Goal: Task Accomplishment & Management: Manage account settings

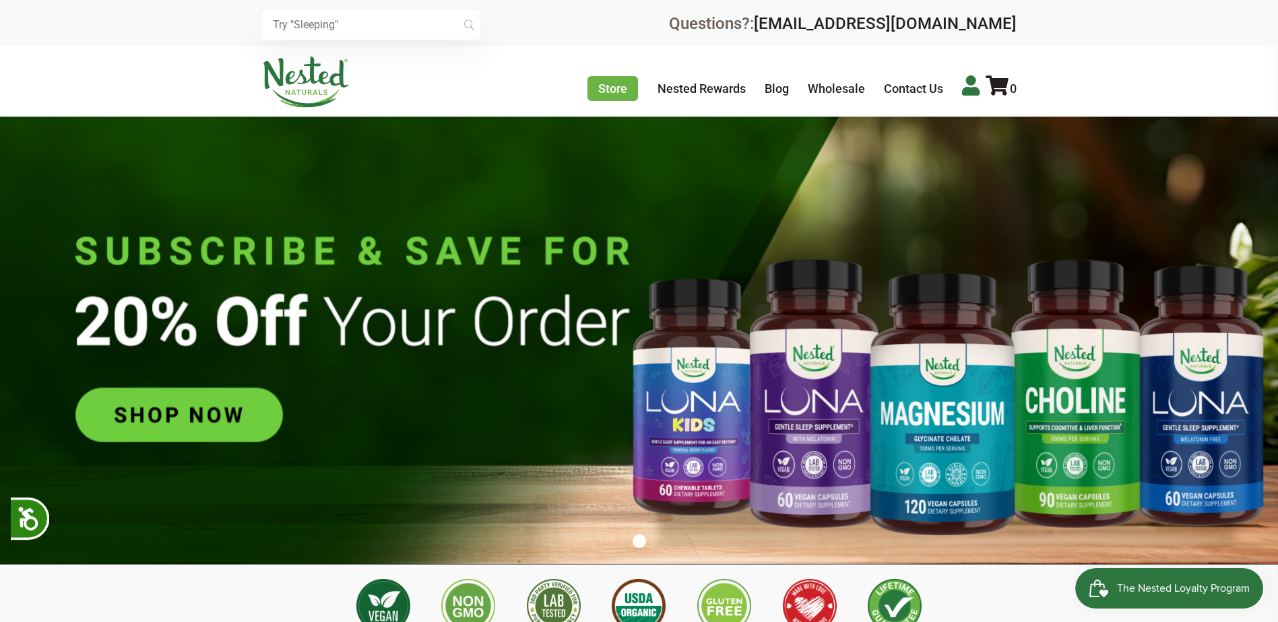
click at [967, 86] on icon at bounding box center [971, 85] width 18 height 20
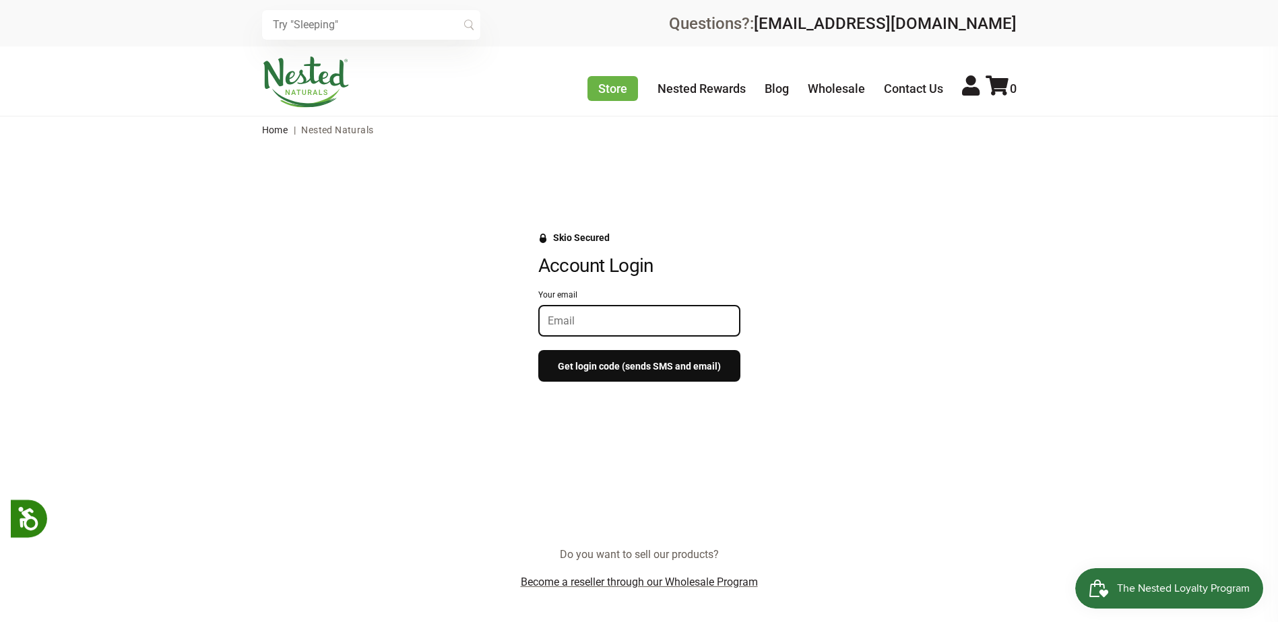
click at [607, 323] on input "Your email" at bounding box center [639, 321] width 183 height 13
type input "[EMAIL_ADDRESS][DOMAIN_NAME]"
click at [621, 363] on button "Get login code (sends SMS and email)" at bounding box center [639, 366] width 202 height 32
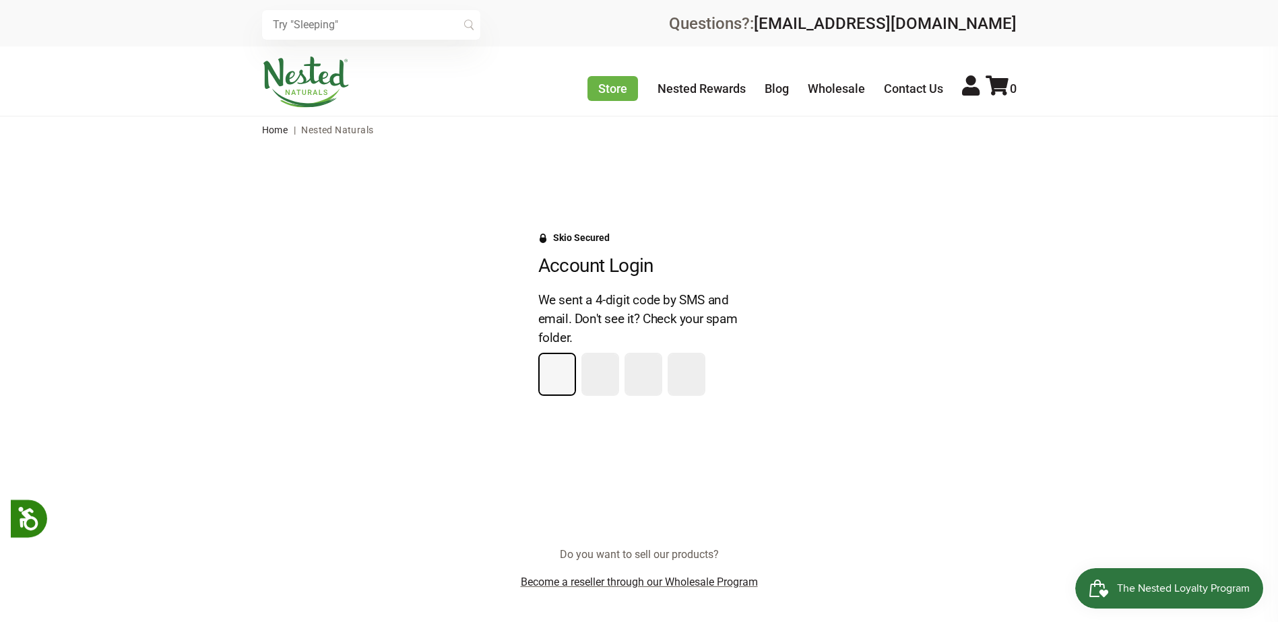
type input "7"
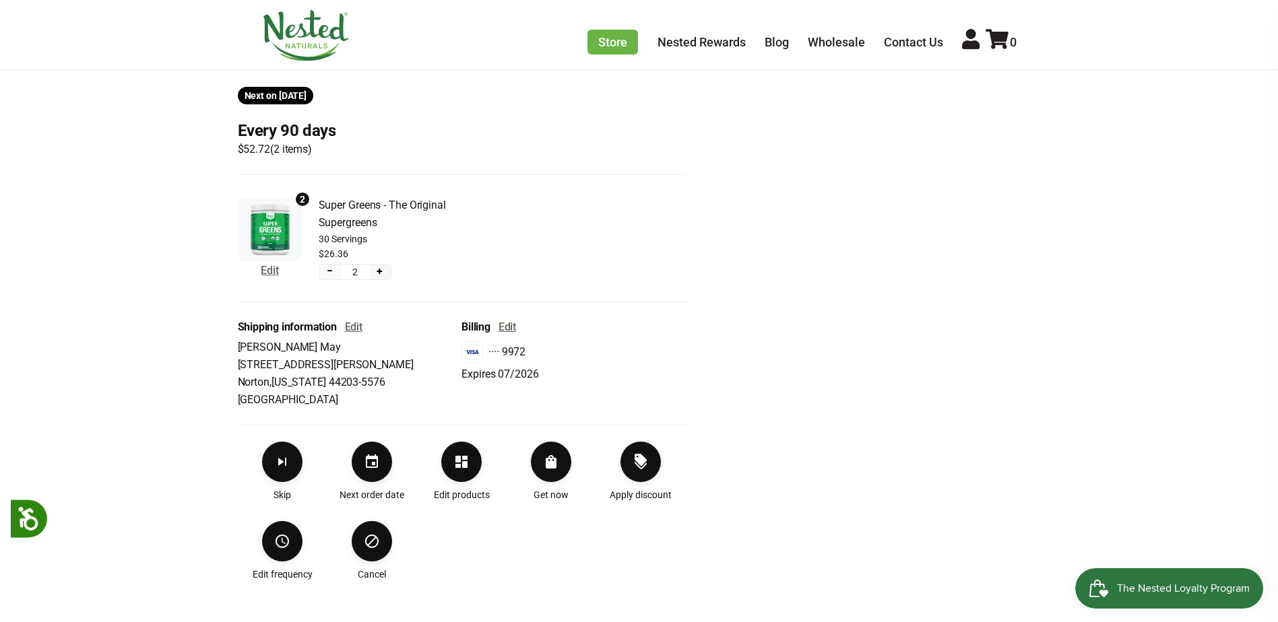
scroll to position [269, 0]
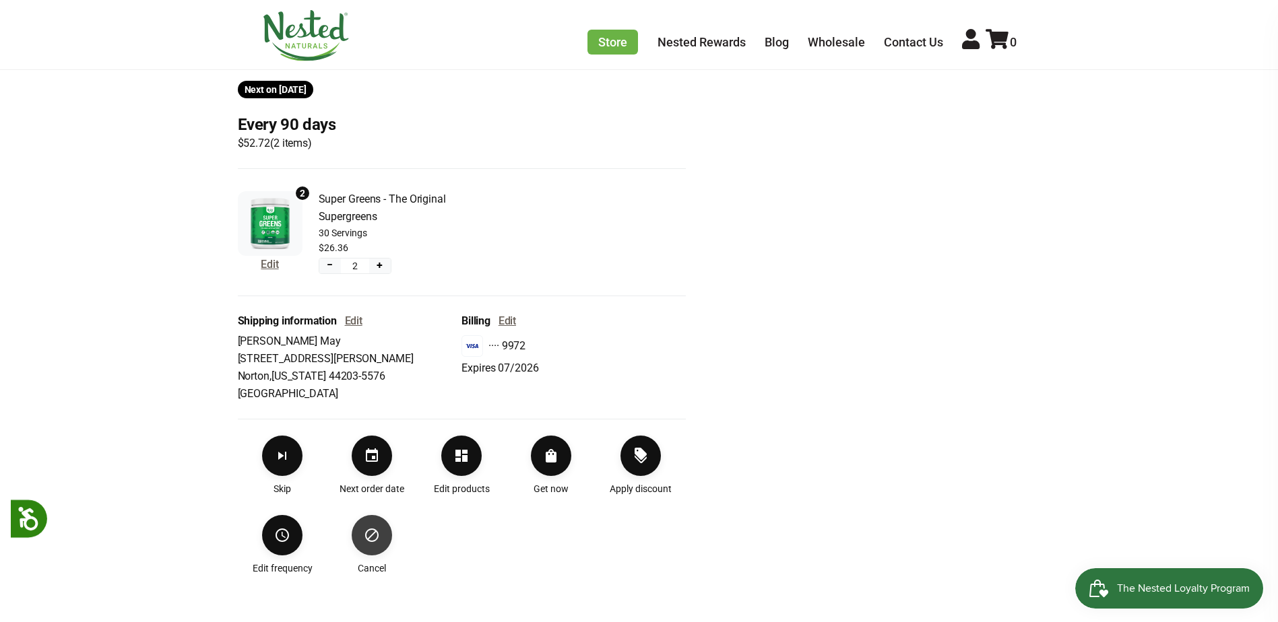
click at [365, 532] on icon "Cancel" at bounding box center [372, 535] width 16 height 16
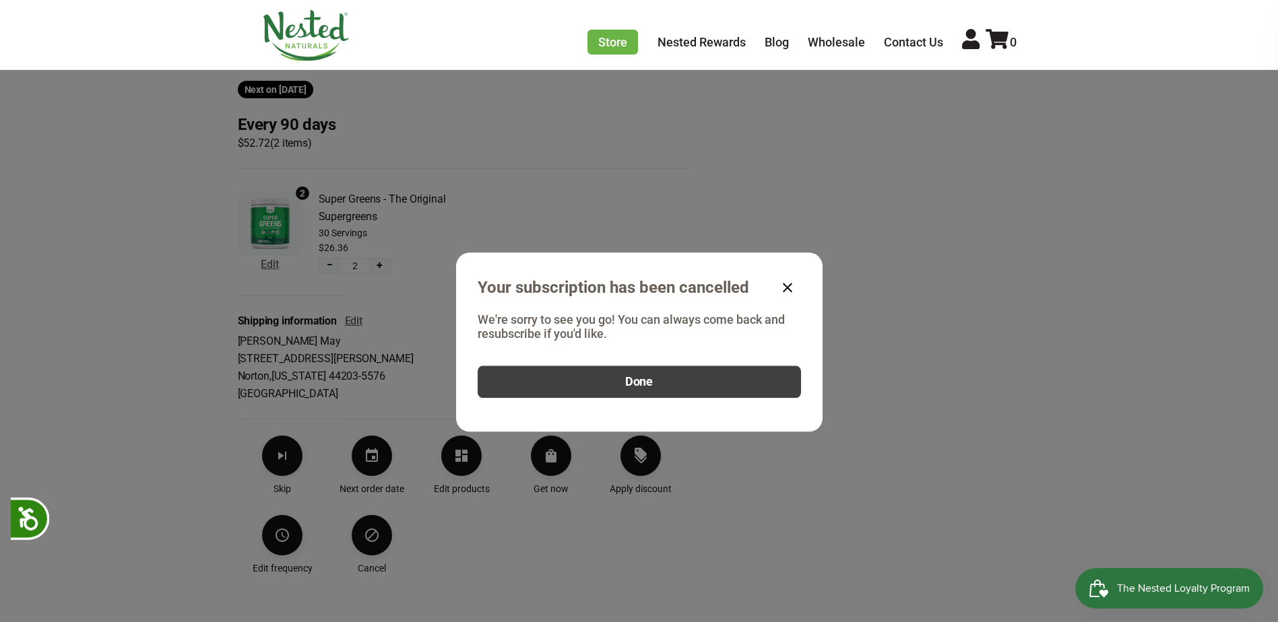
click at [635, 382] on span "Done" at bounding box center [639, 382] width 28 height 15
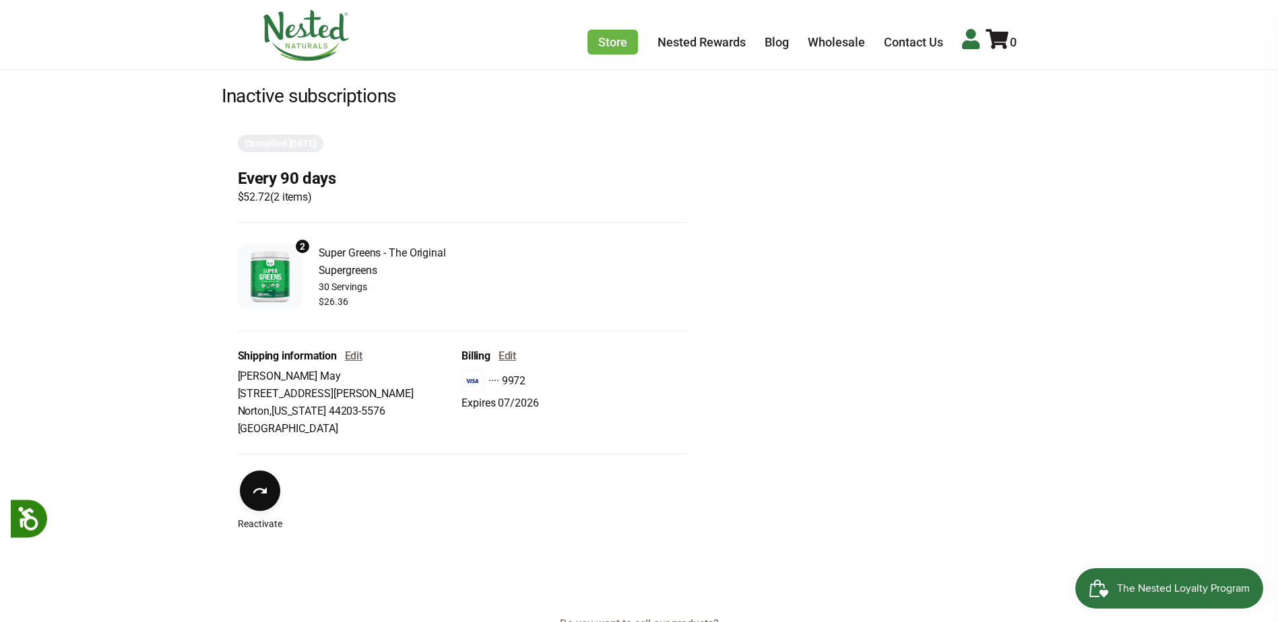
click at [968, 39] on icon at bounding box center [971, 39] width 18 height 20
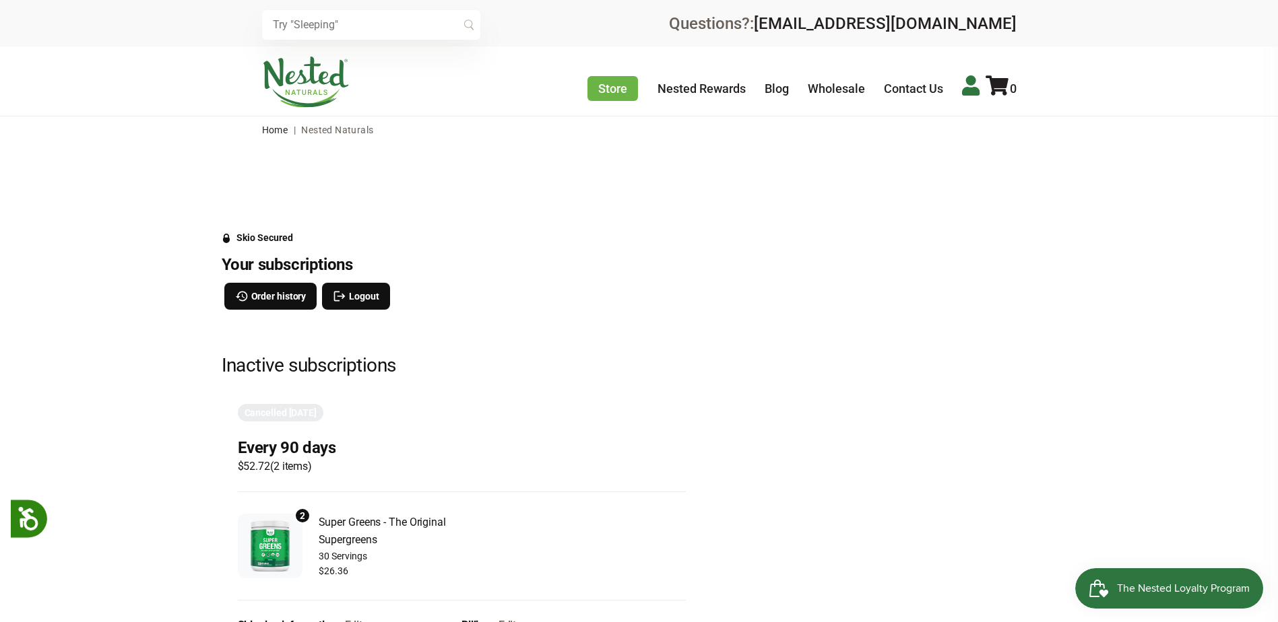
click at [969, 88] on icon at bounding box center [971, 85] width 18 height 20
click at [265, 296] on span "Order history" at bounding box center [278, 296] width 55 height 15
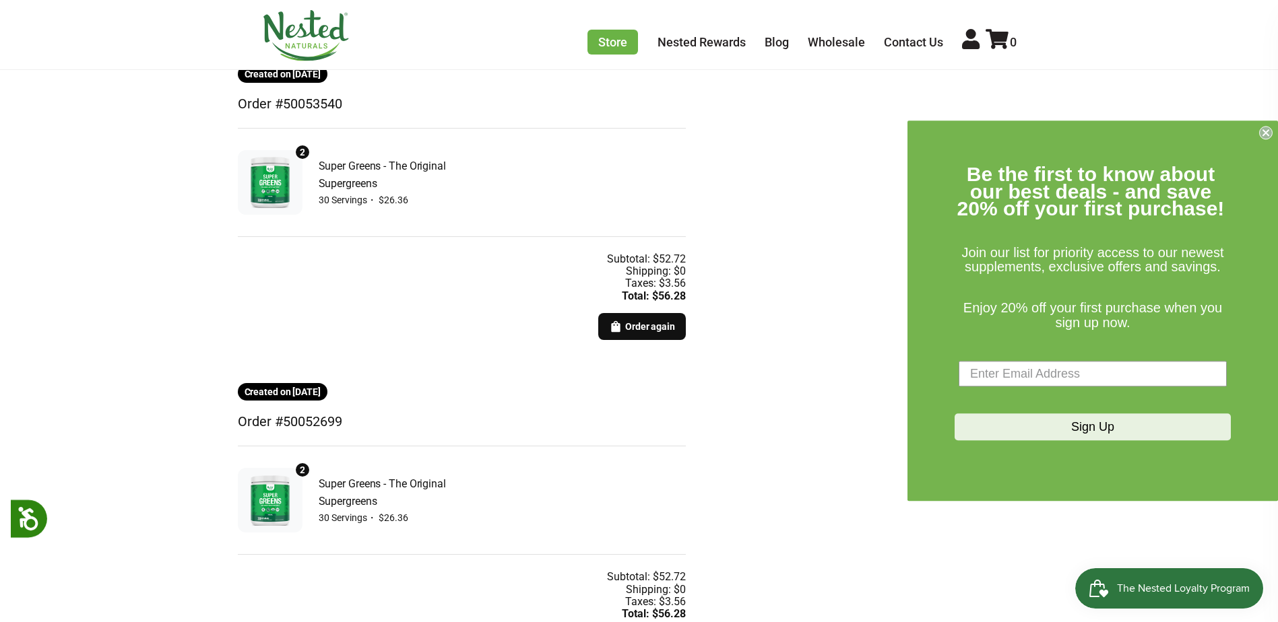
scroll to position [202, 0]
